Goal: Navigation & Orientation: Find specific page/section

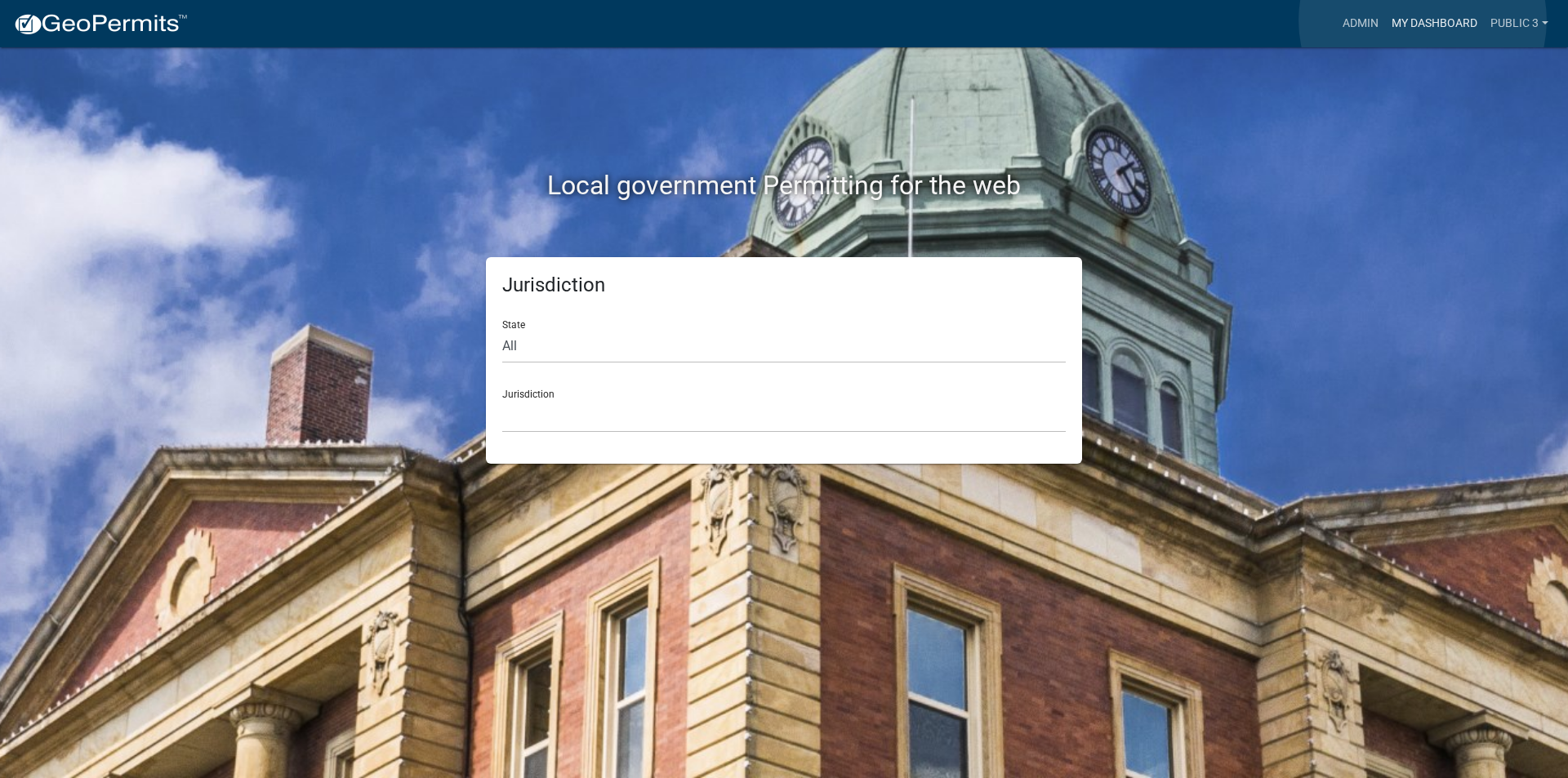
click at [1423, 20] on link "My Dashboard" at bounding box center [1434, 24] width 99 height 31
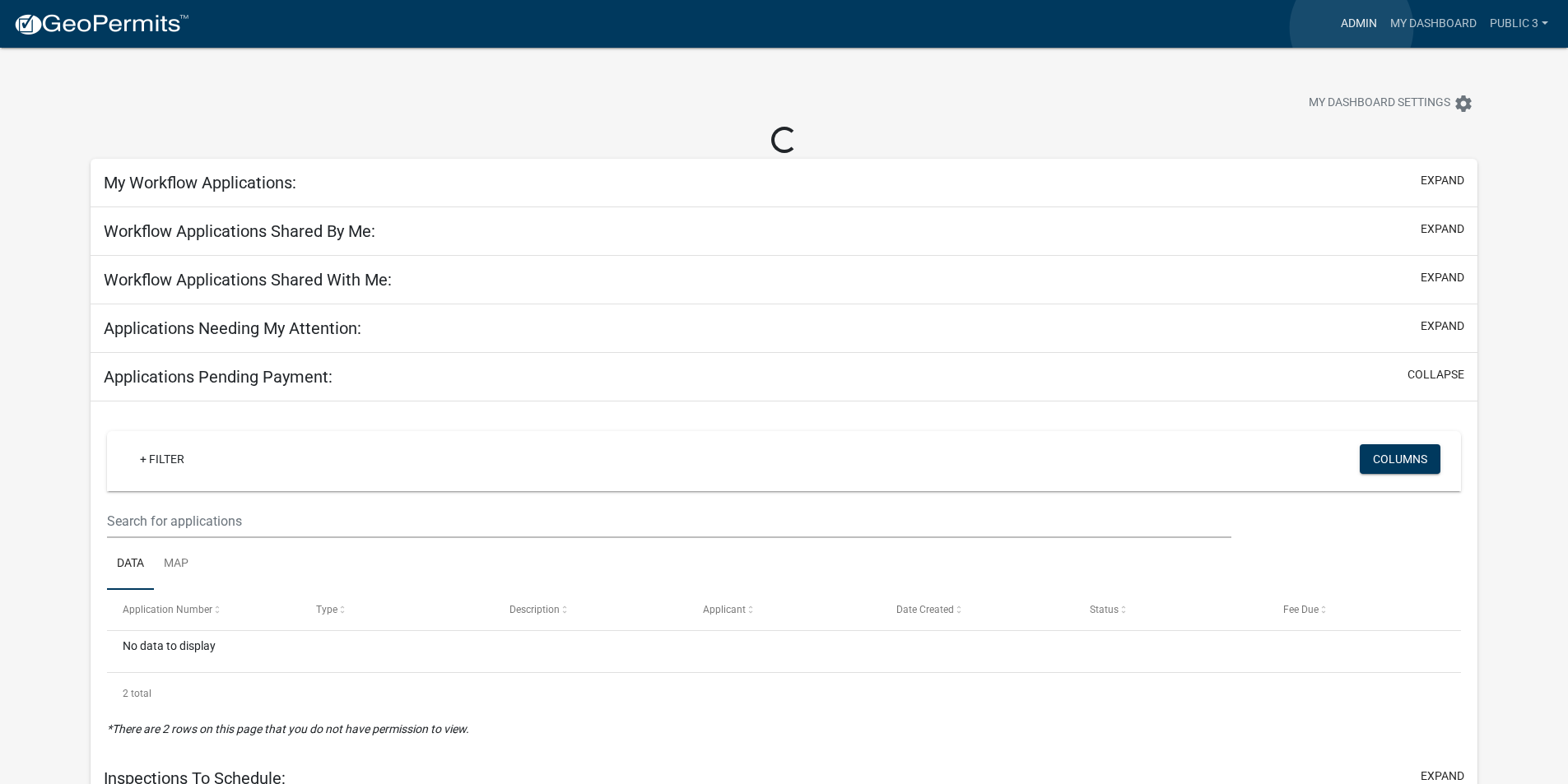
click at [1352, 28] on link "Admin" at bounding box center [1359, 24] width 49 height 31
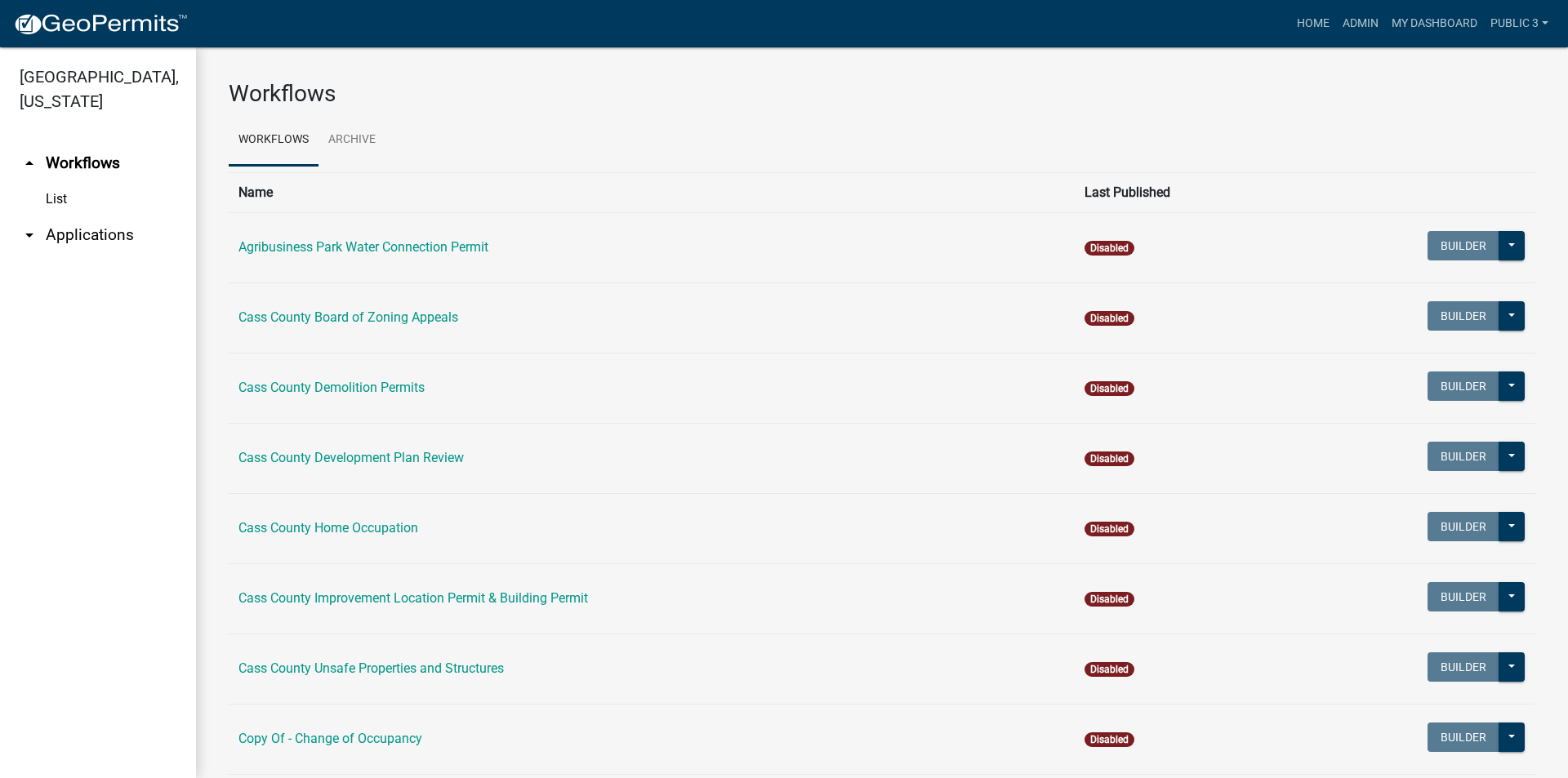
click at [41, 216] on link "arrow_drop_down Applications" at bounding box center [98, 235] width 196 height 39
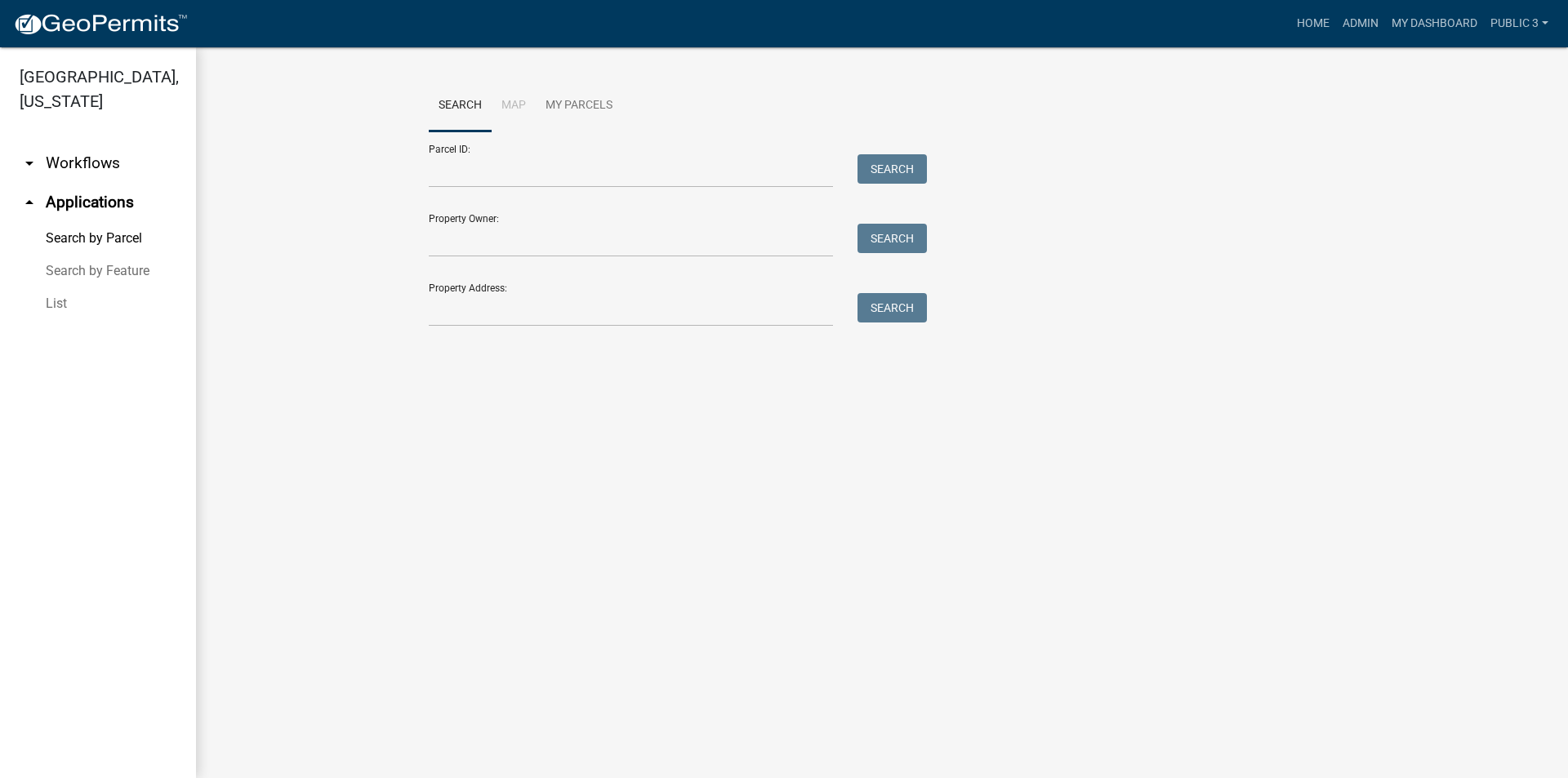
click at [65, 287] on link "List" at bounding box center [98, 304] width 196 height 33
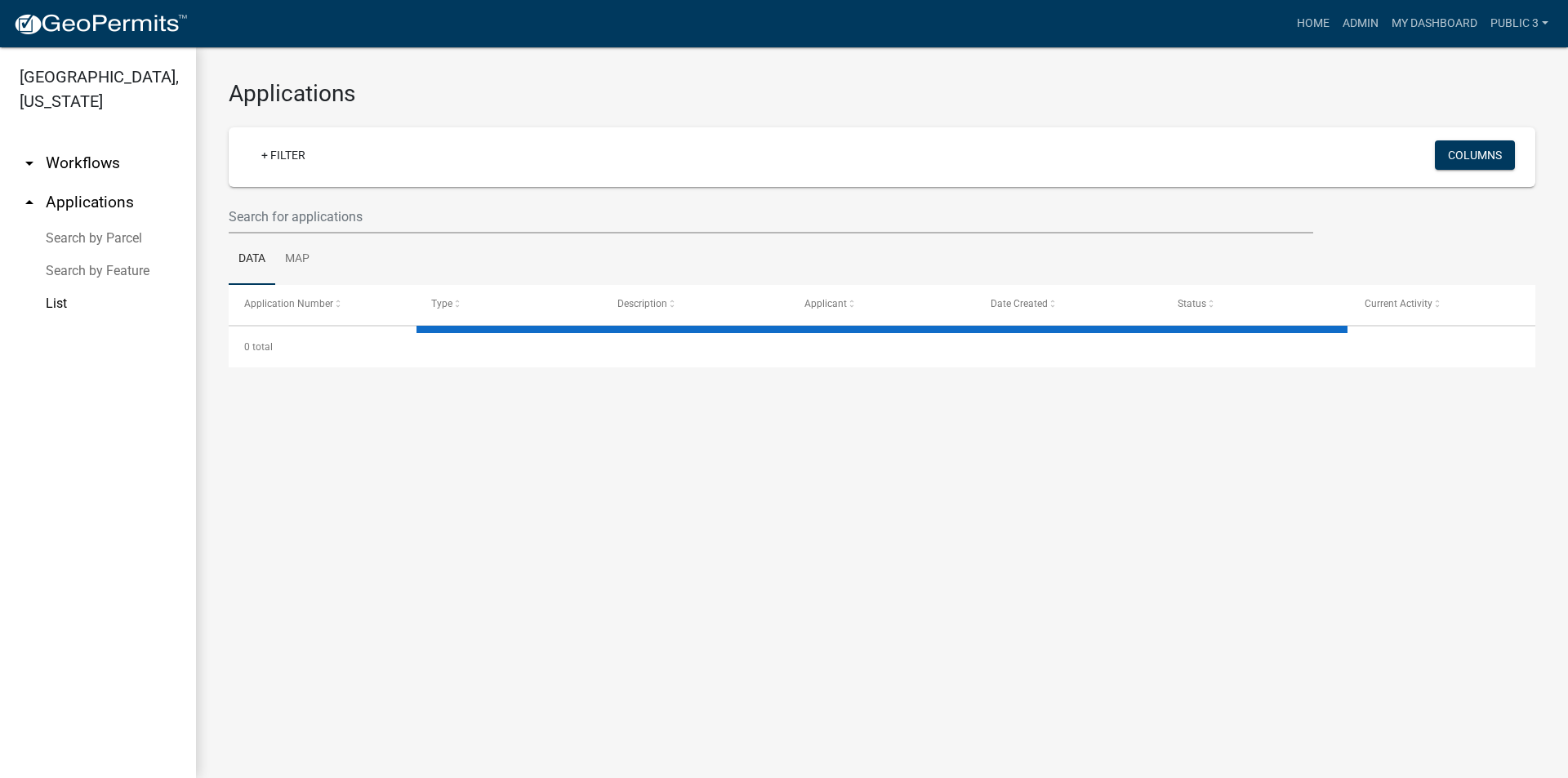
select select "3: 100"
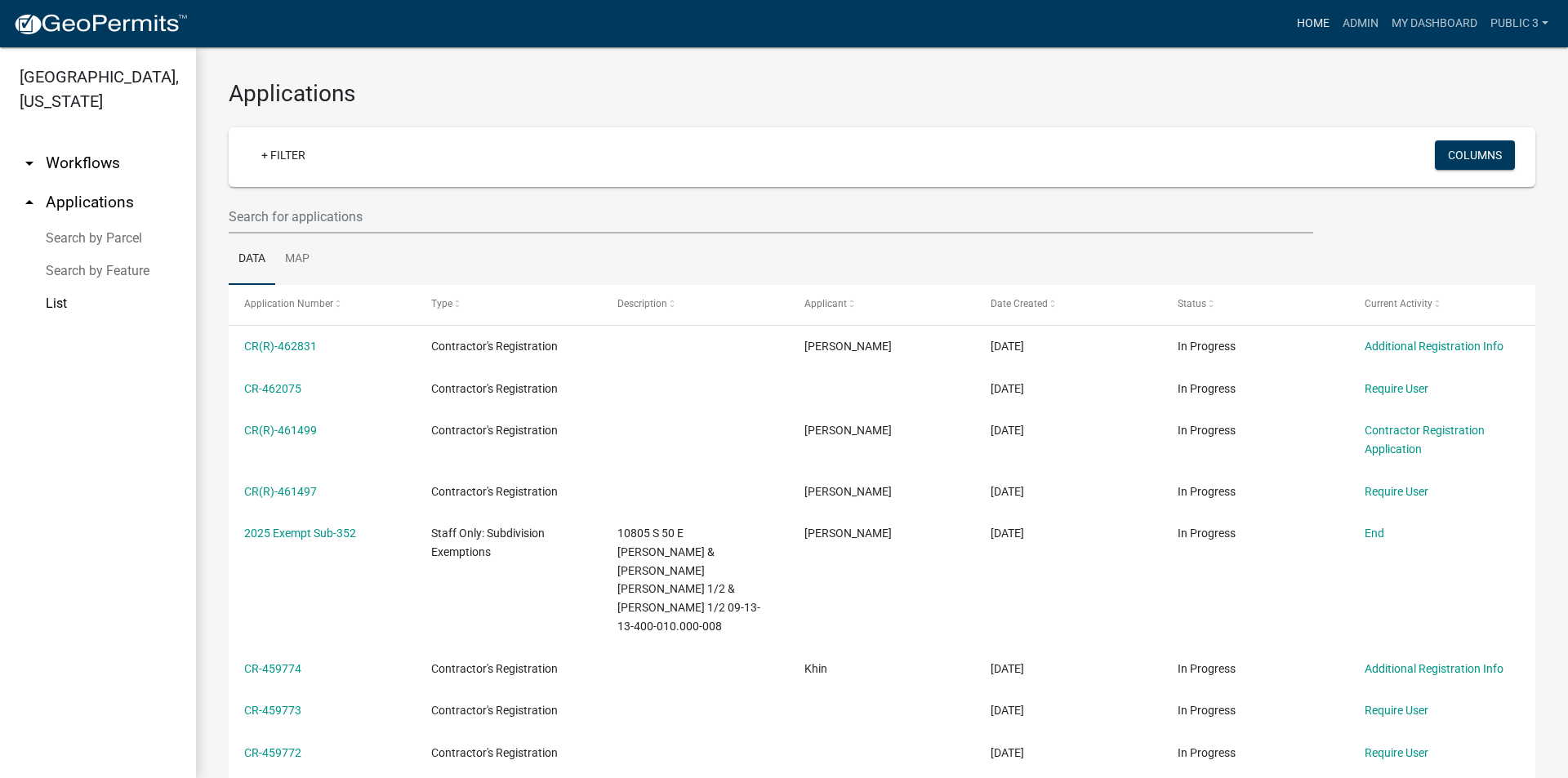
click at [1305, 20] on link "Home" at bounding box center [1313, 24] width 46 height 31
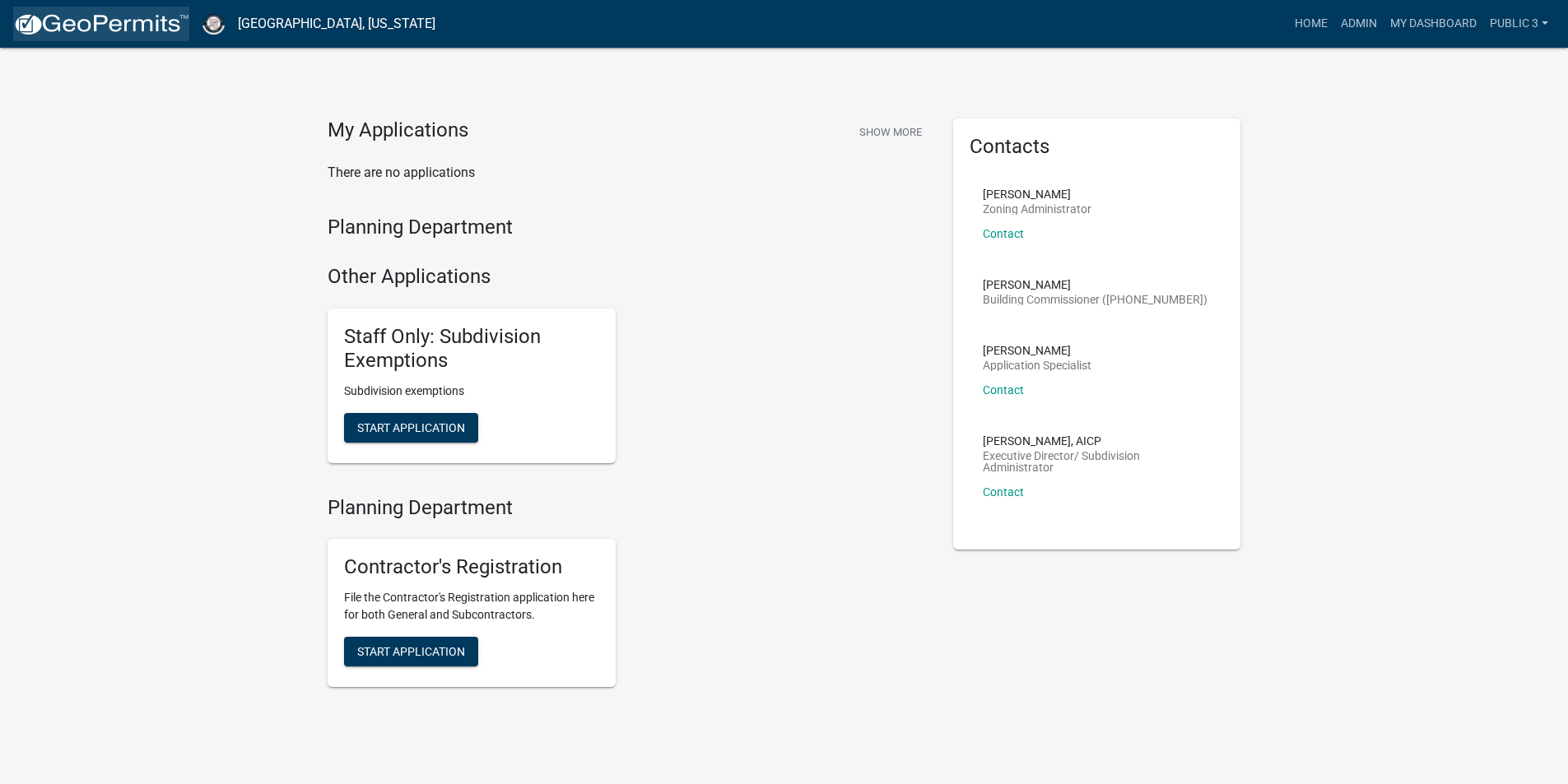
click at [72, 34] on img at bounding box center [101, 25] width 176 height 25
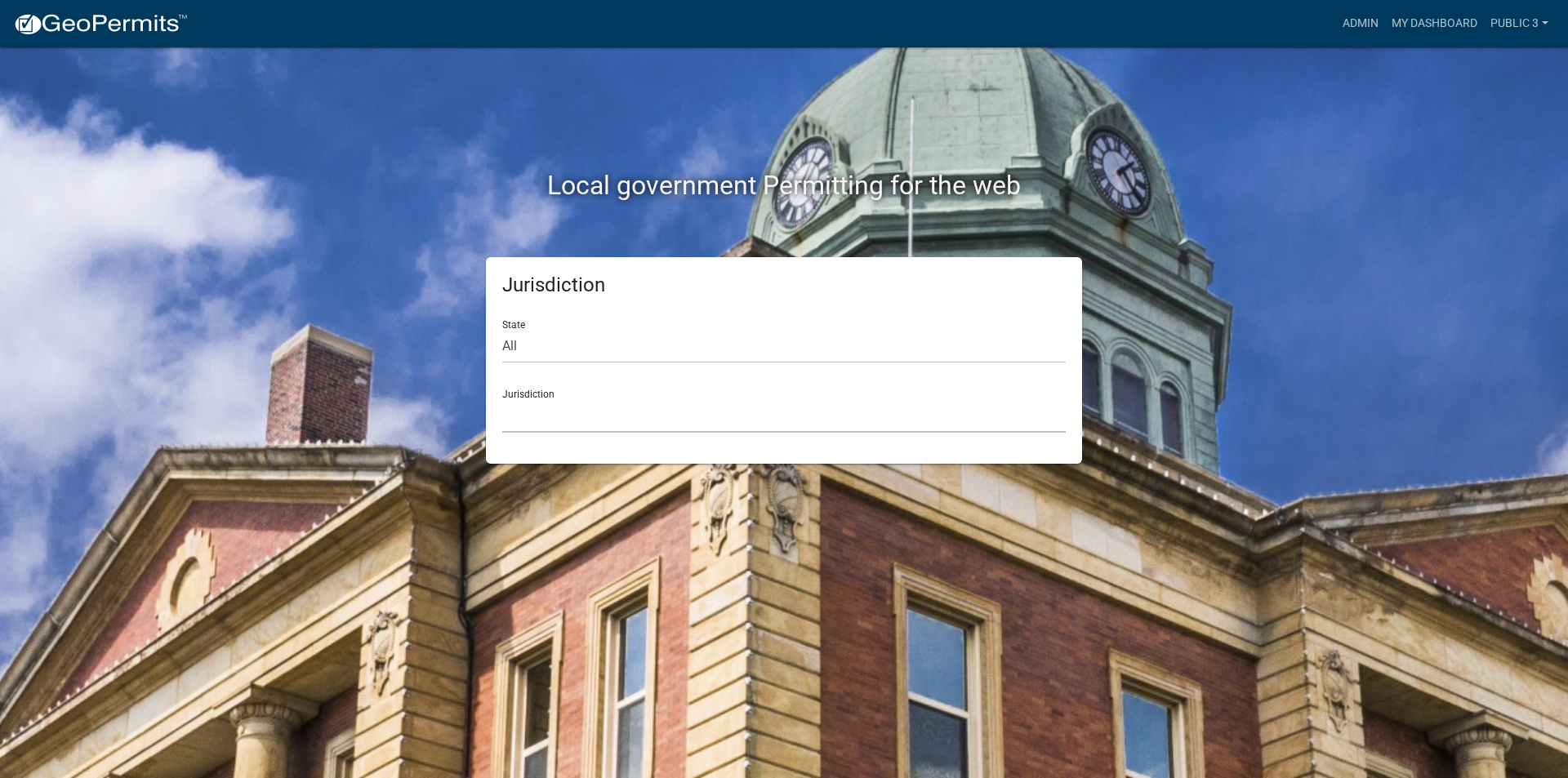
click at [618, 426] on select "[GEOGRAPHIC_DATA], [US_STATE] City of [GEOGRAPHIC_DATA], [US_STATE] [GEOGRAPHIC…" at bounding box center [784, 416] width 564 height 33
click at [1296, 233] on div "Local government Permitting for the web Jurisdiction State All [US_STATE] [US_S…" at bounding box center [784, 389] width 1568 height 778
click at [1442, 20] on link "My Dashboard" at bounding box center [1434, 24] width 99 height 31
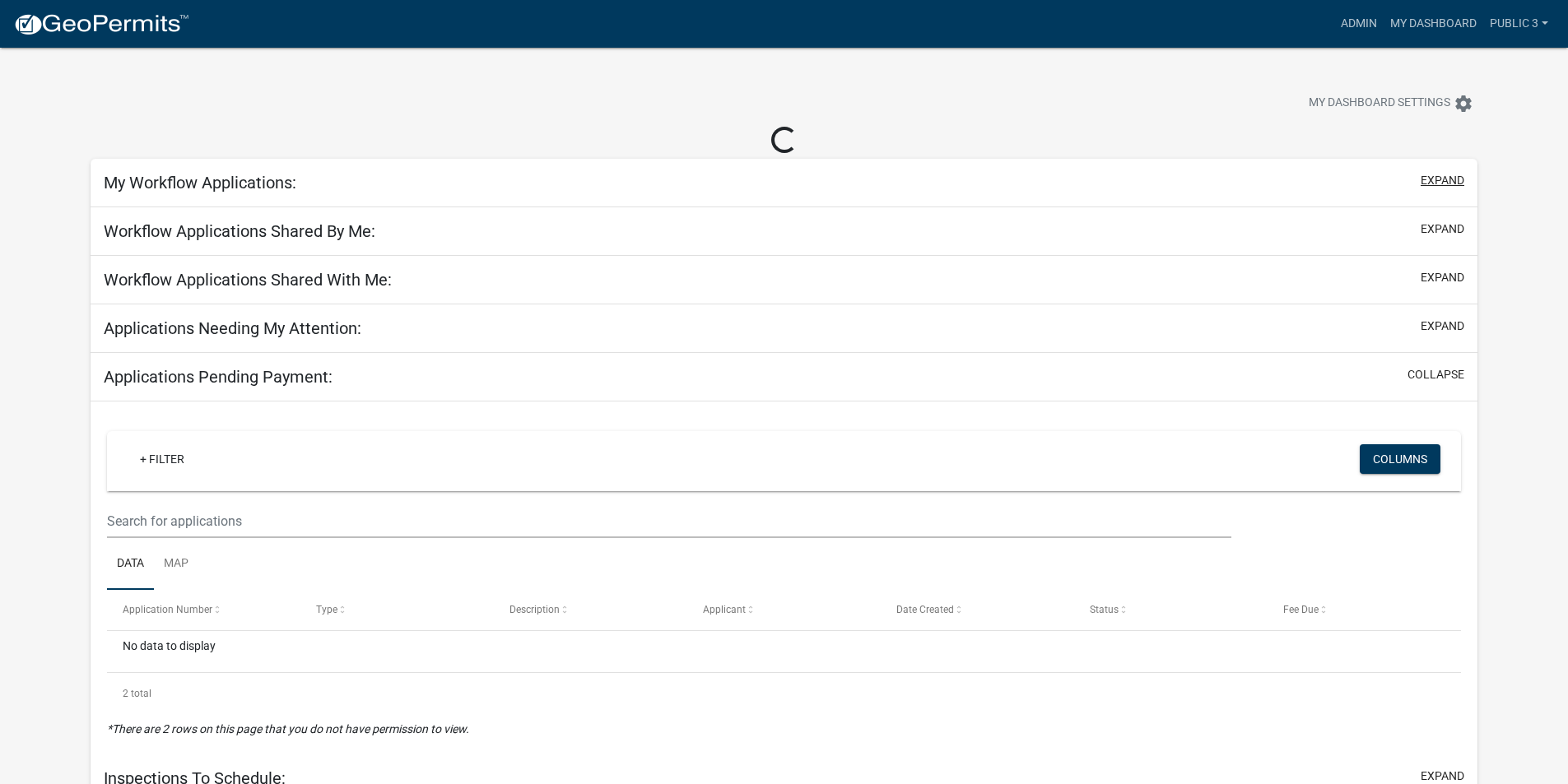
click at [1440, 183] on button "expand" at bounding box center [1442, 180] width 44 height 17
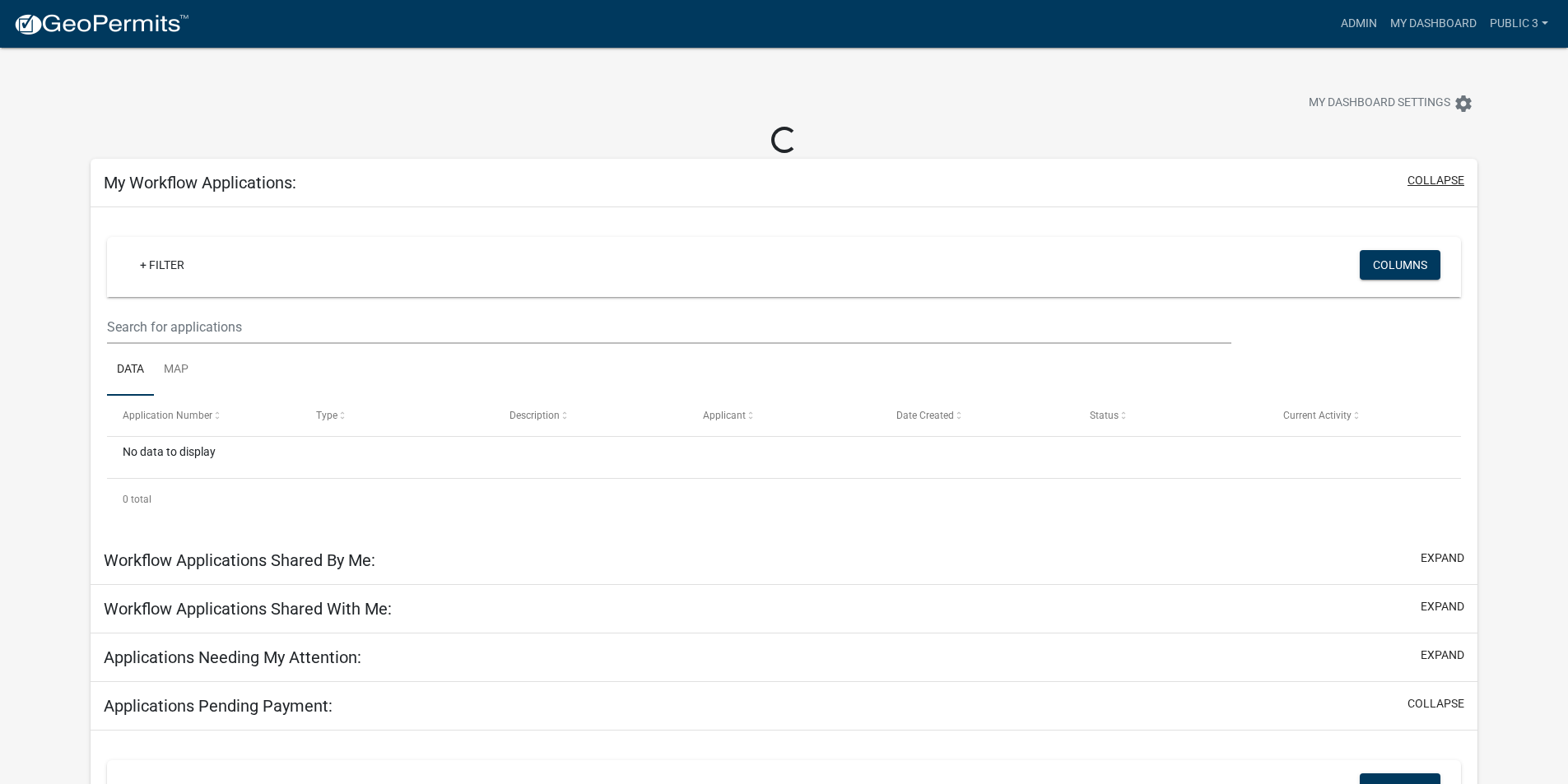
click at [1440, 183] on button "collapse" at bounding box center [1435, 180] width 57 height 17
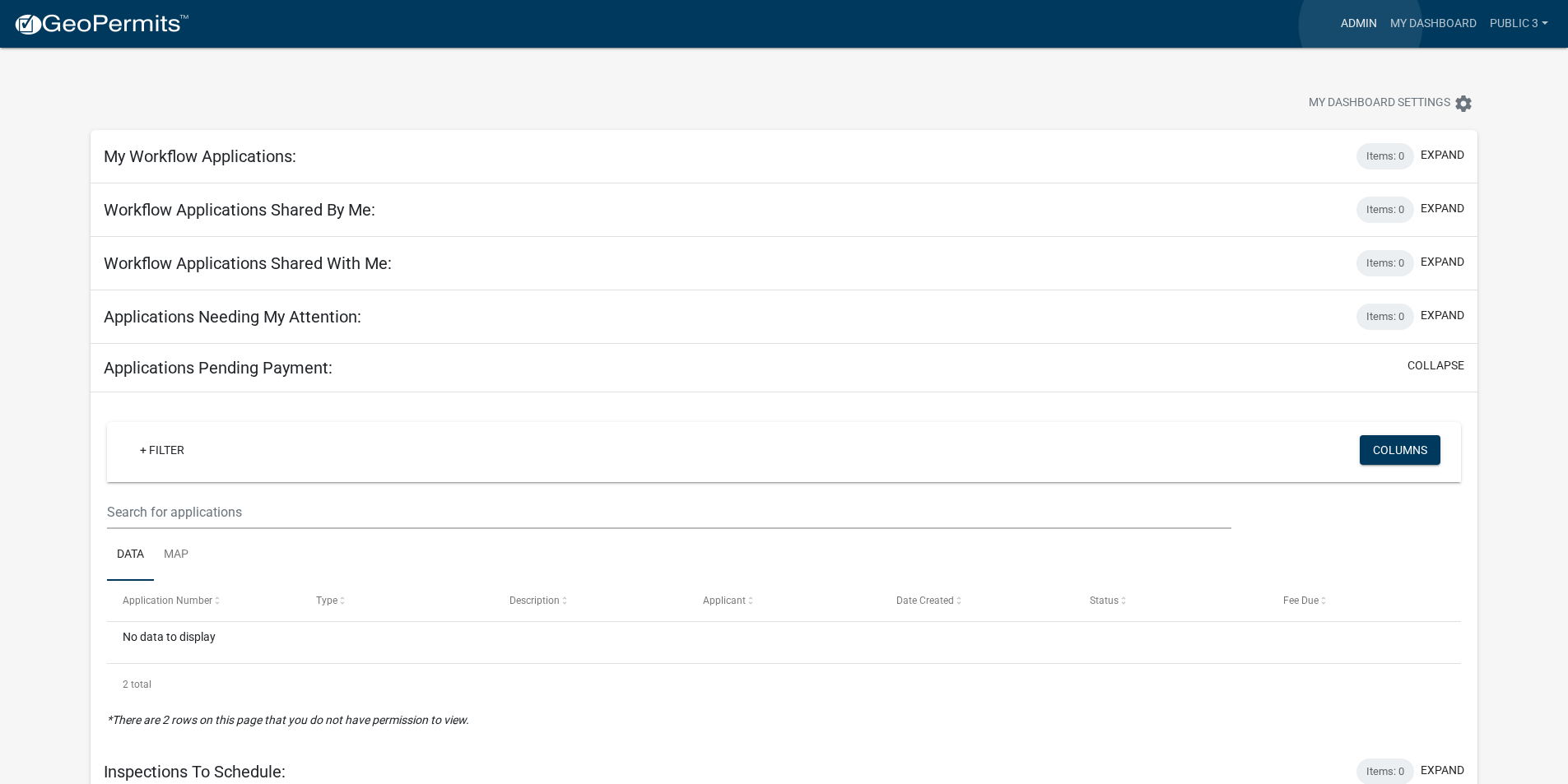
click at [1361, 26] on link "Admin" at bounding box center [1359, 24] width 49 height 31
